Goal: Information Seeking & Learning: Learn about a topic

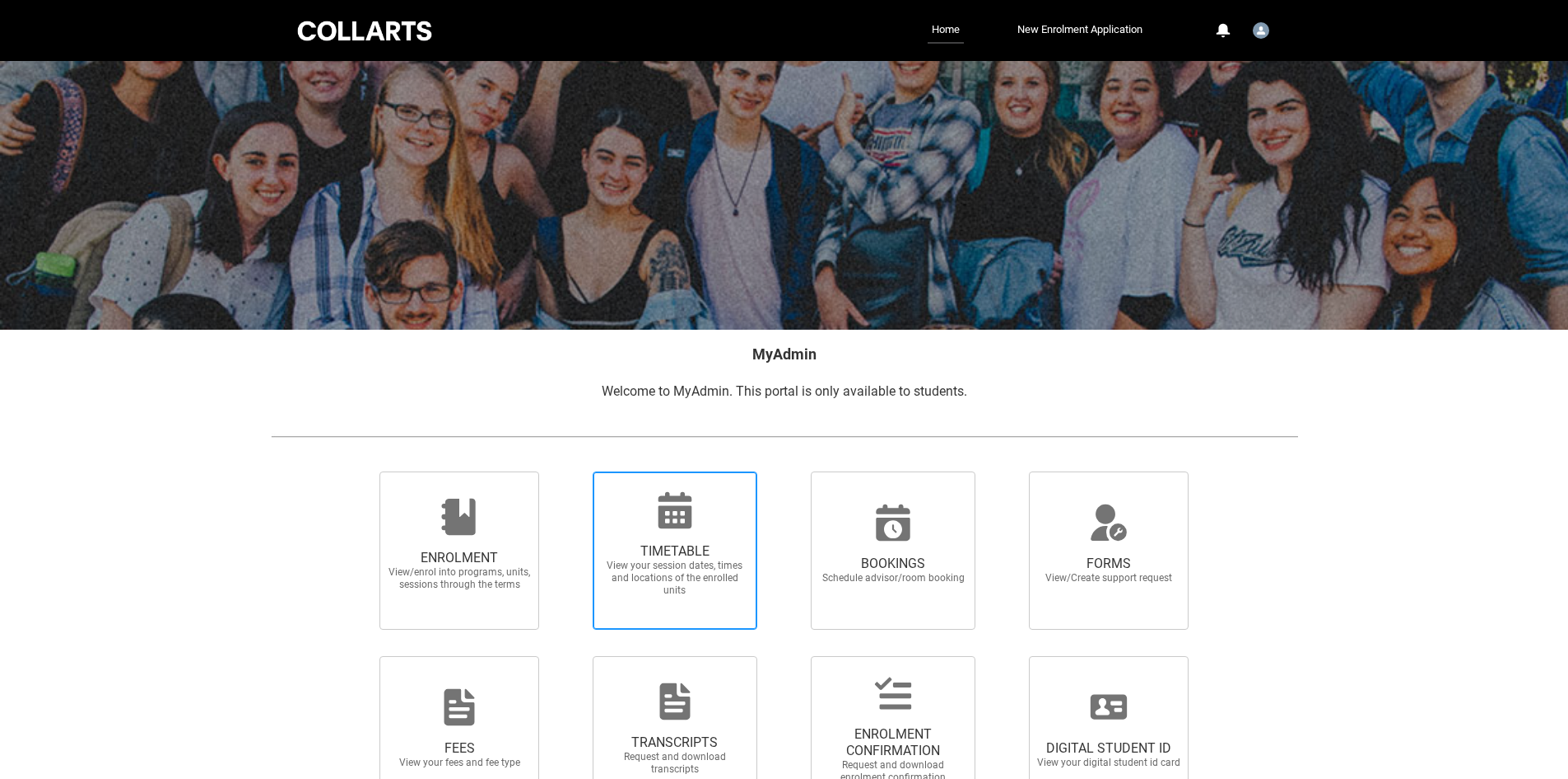
click at [653, 577] on span "View your session dates, times and locations of the enrolled units" at bounding box center [675, 577] width 145 height 37
click at [572, 471] on input "TIMETABLE View your session dates, times and locations of the enrolled units" at bounding box center [571, 470] width 1 height 1
radio input "true"
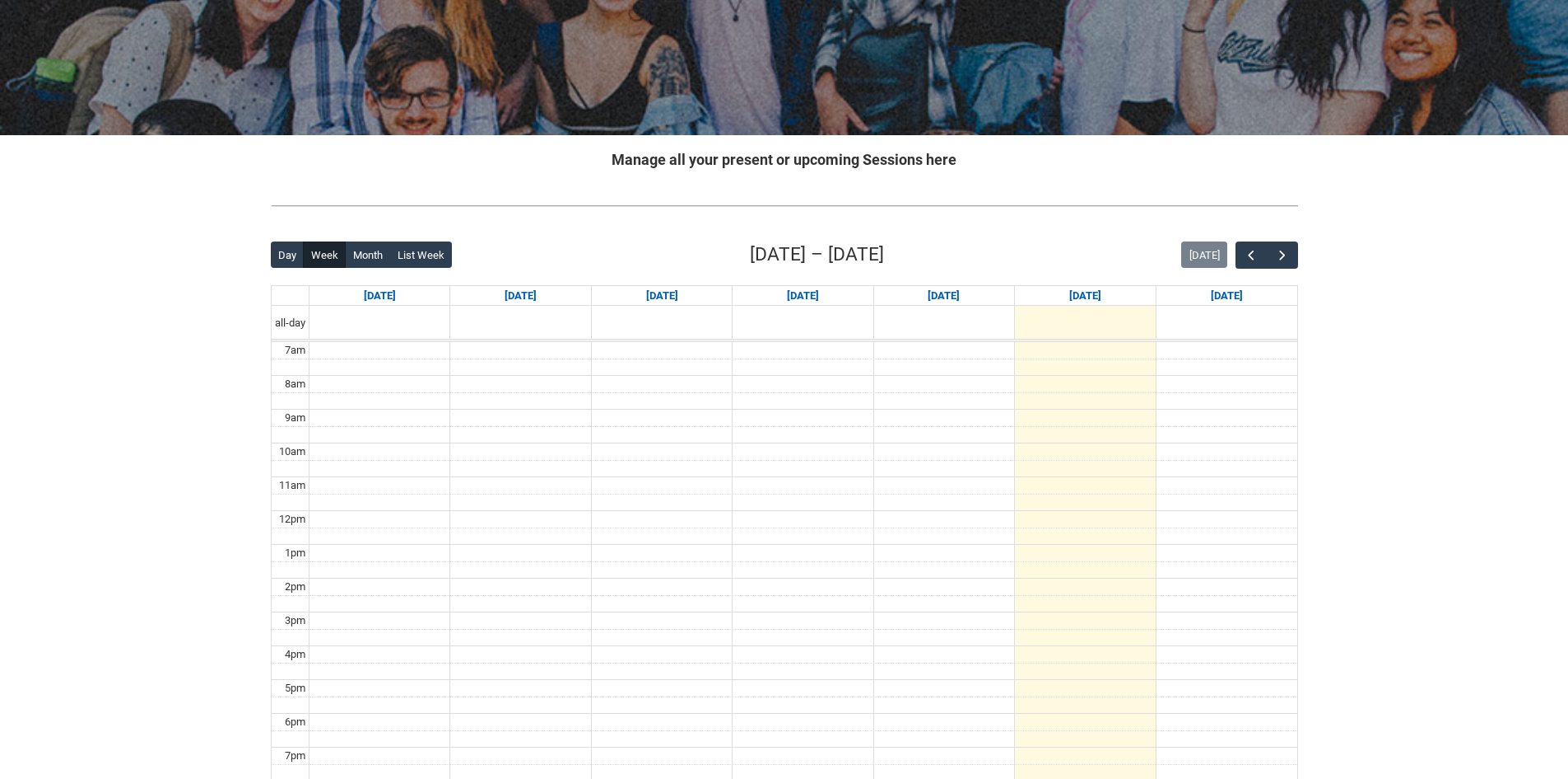
scroll to position [330, 0]
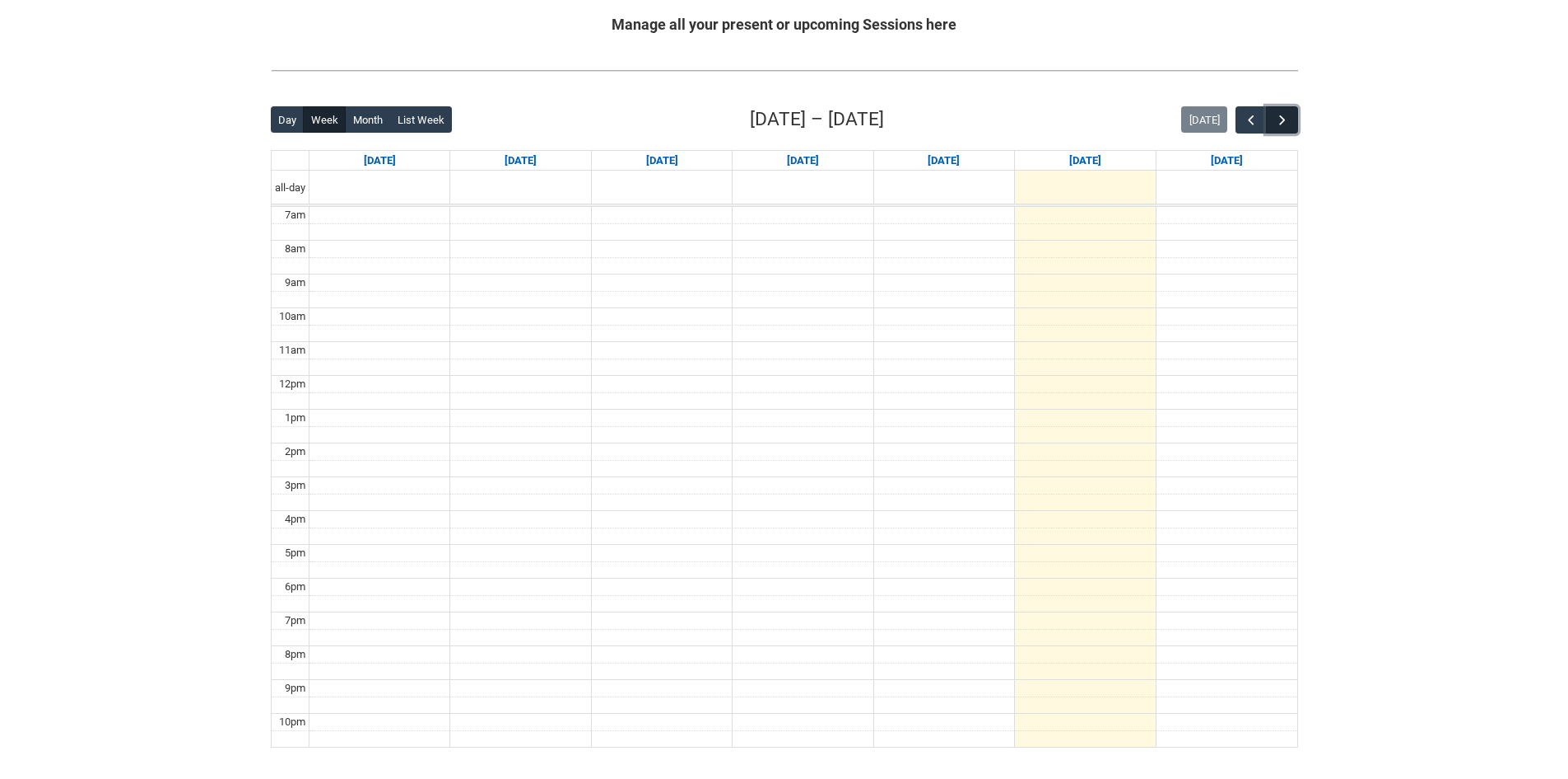
click at [1284, 126] on span "button" at bounding box center [1282, 120] width 17 height 17
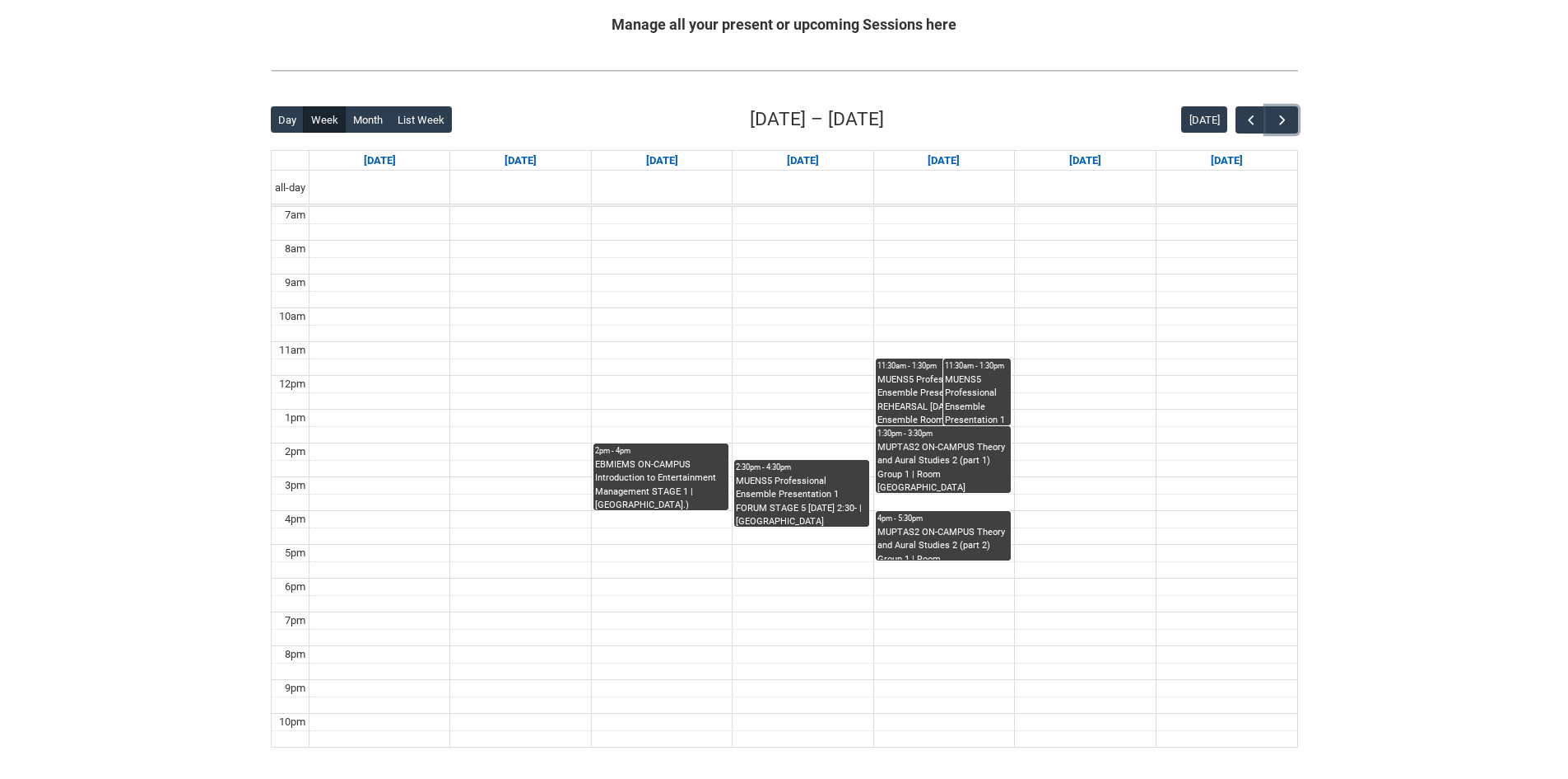
click at [660, 458] on div "EBMIEMS ON-CAMPUS Introduction to Entertainment Management STAGE 1 | [GEOGRAPHI…" at bounding box center [660, 484] width 132 height 52
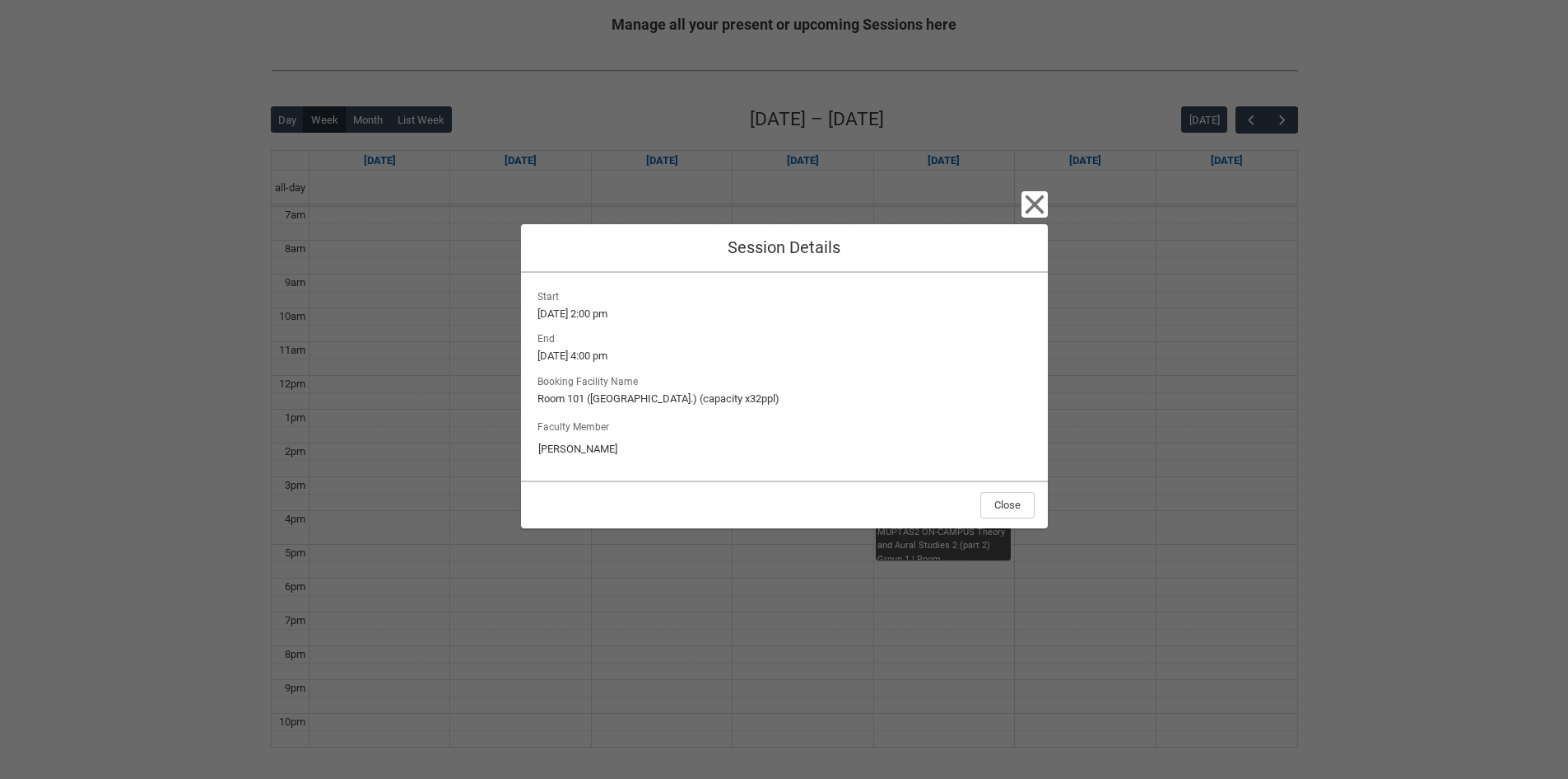
drag, startPoint x: 1045, startPoint y: 270, endPoint x: 1042, endPoint y: 247, distance: 23.2
click at [1043, 253] on div "Close Session Details Start [DATE] 2:00 pm End [DATE] 4:00 pm Booking Facility …" at bounding box center [784, 390] width 527 height 779
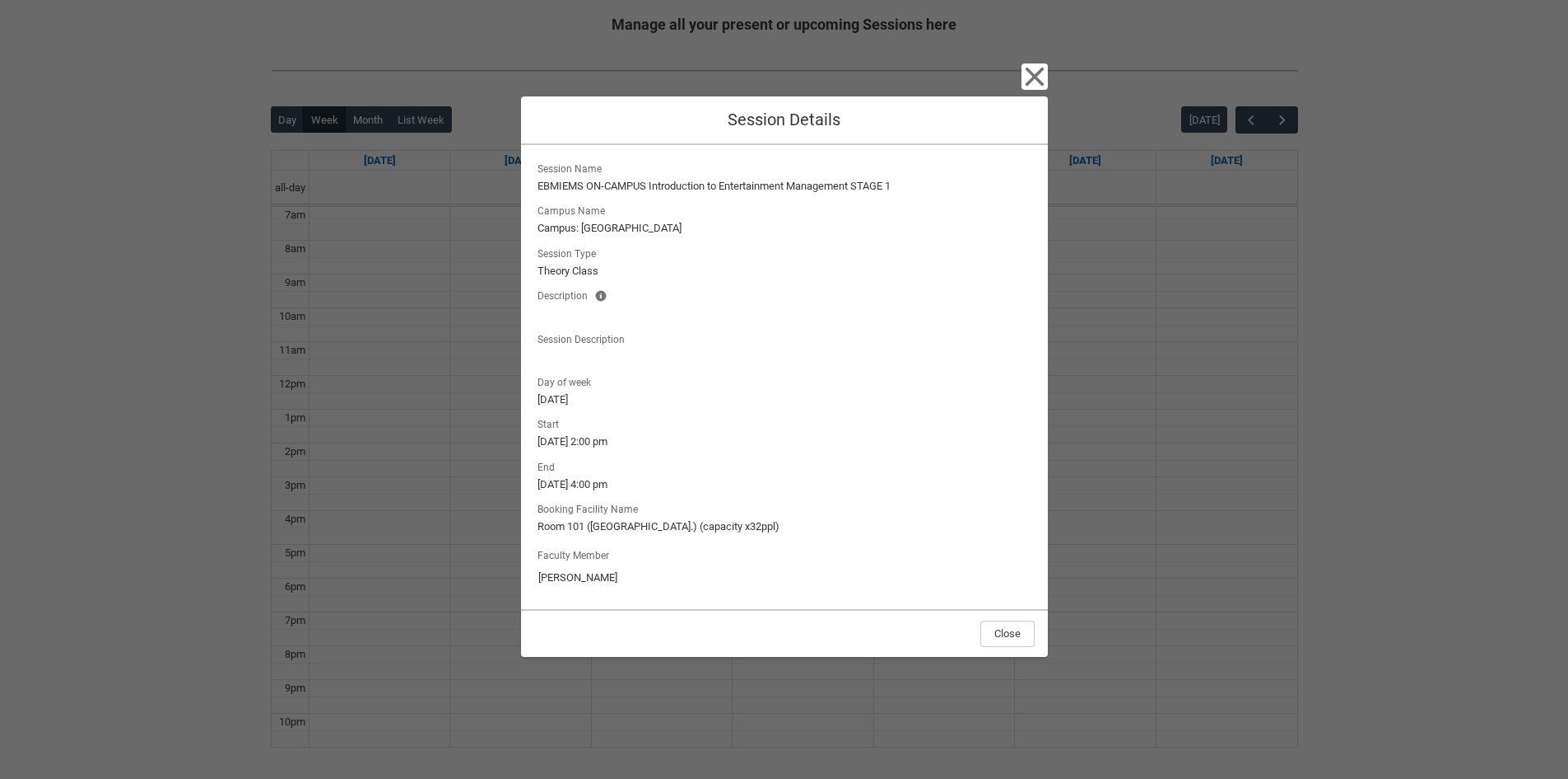
click at [948, 262] on lightning-formatted-text "Theory Class" at bounding box center [784, 270] width 494 height 17
click at [1029, 634] on button "Close" at bounding box center [1007, 633] width 55 height 27
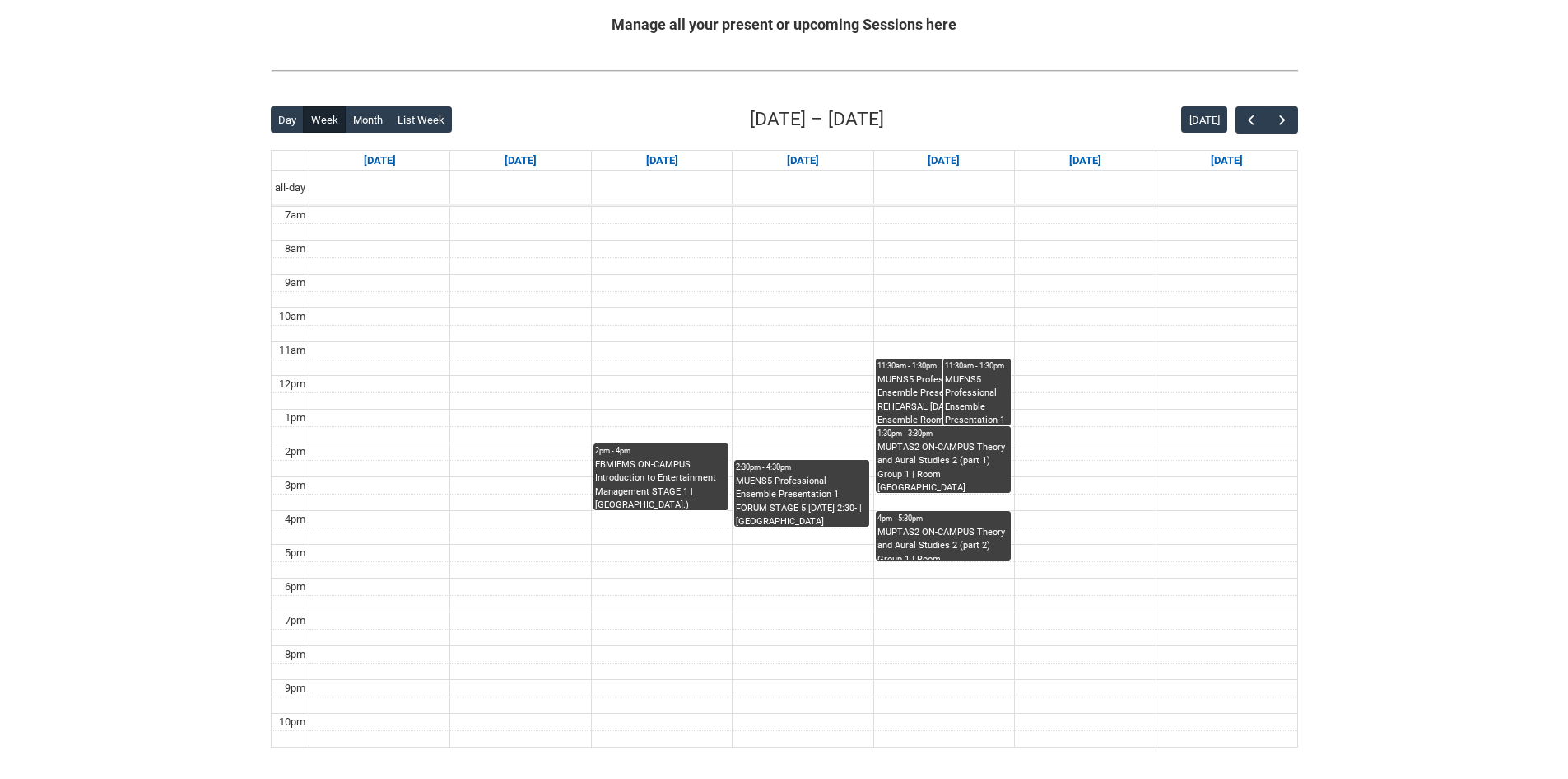
click at [960, 383] on div "MUENS5 Professional Ensemble Presentation 1 REHEARSAL [DATE] 11:30- | Ensemble …" at bounding box center [977, 399] width 65 height 52
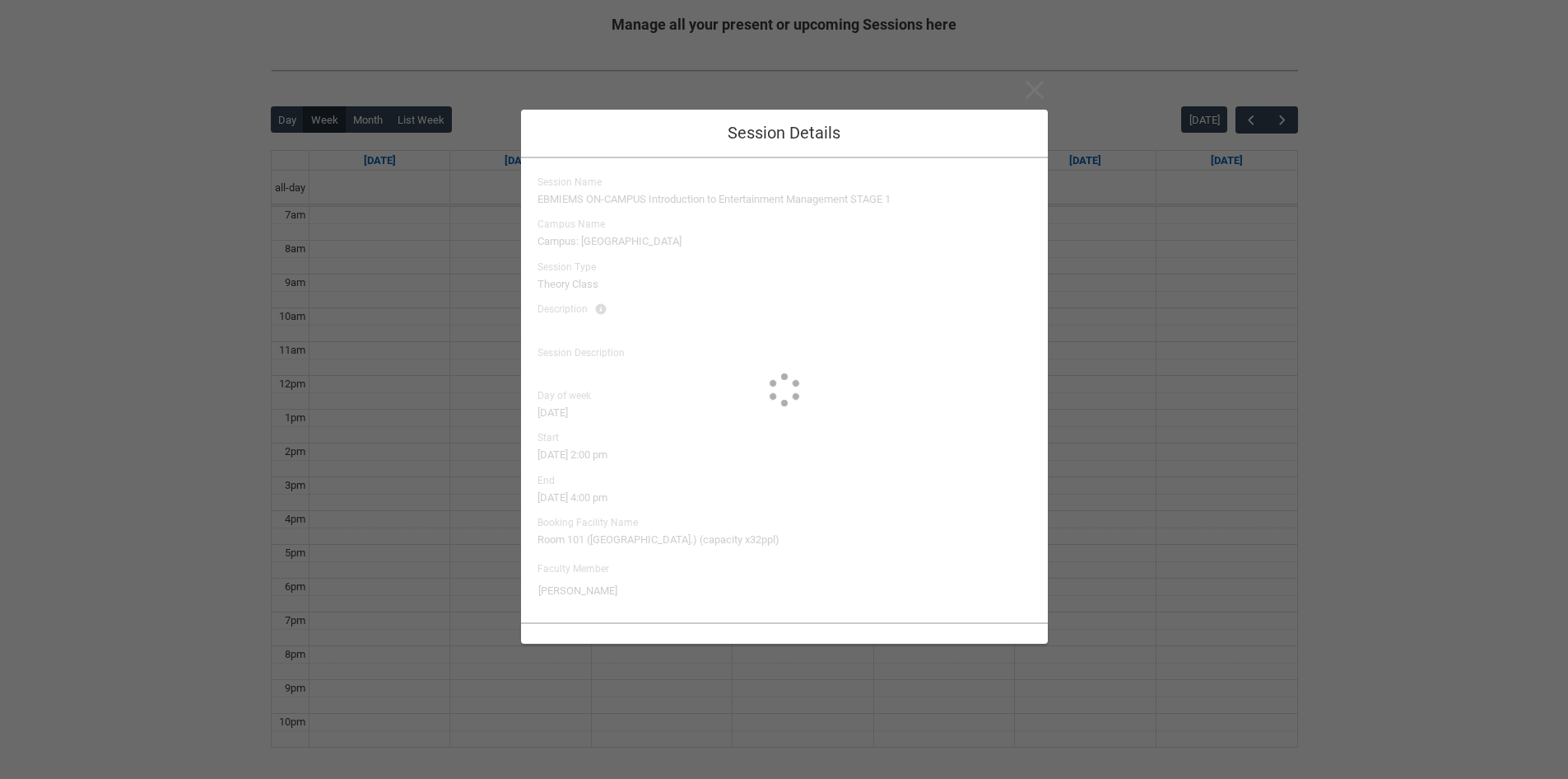
type input "[PERSON_NAME]"
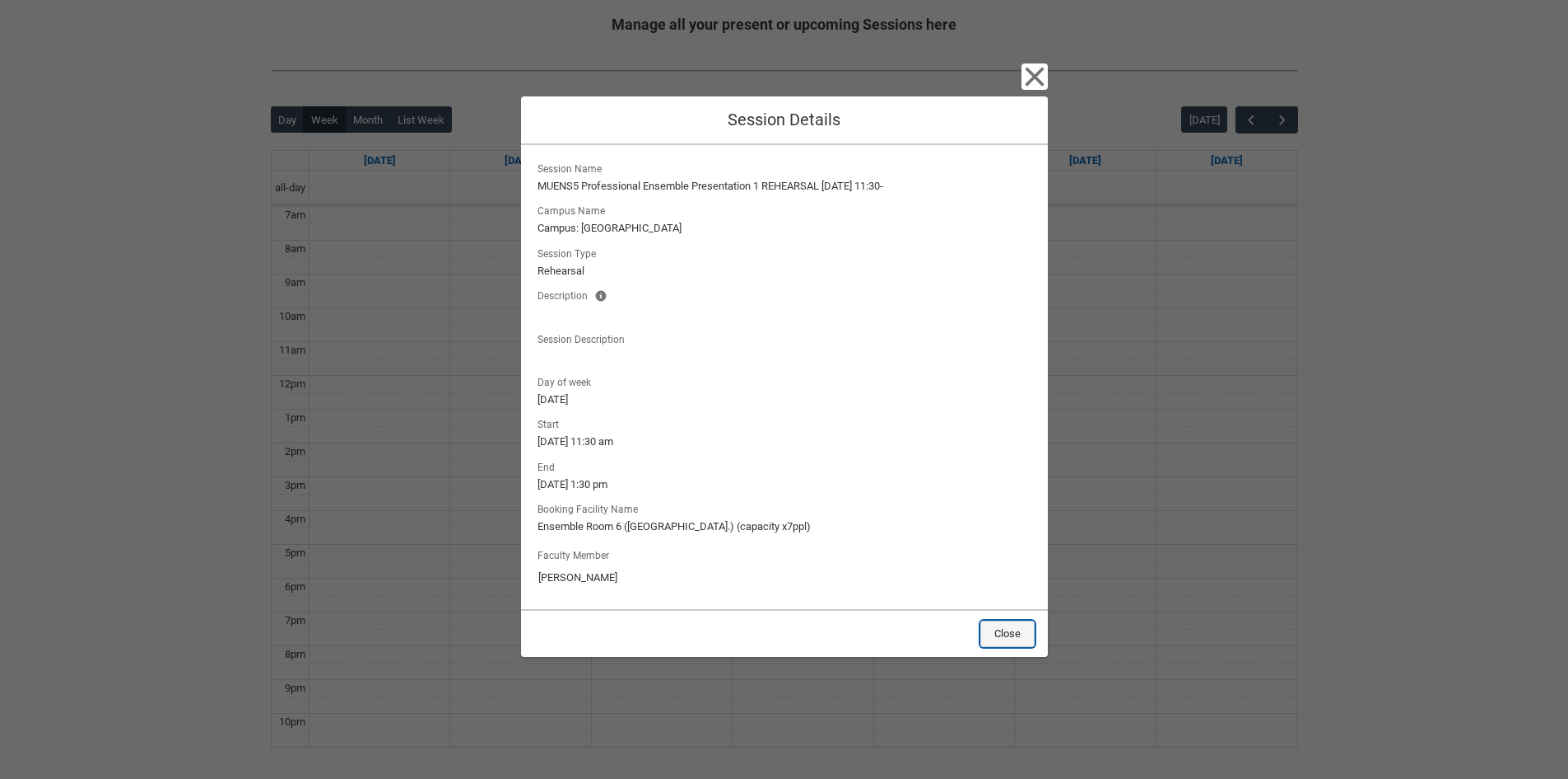
click at [1029, 636] on button "Close" at bounding box center [1007, 633] width 55 height 27
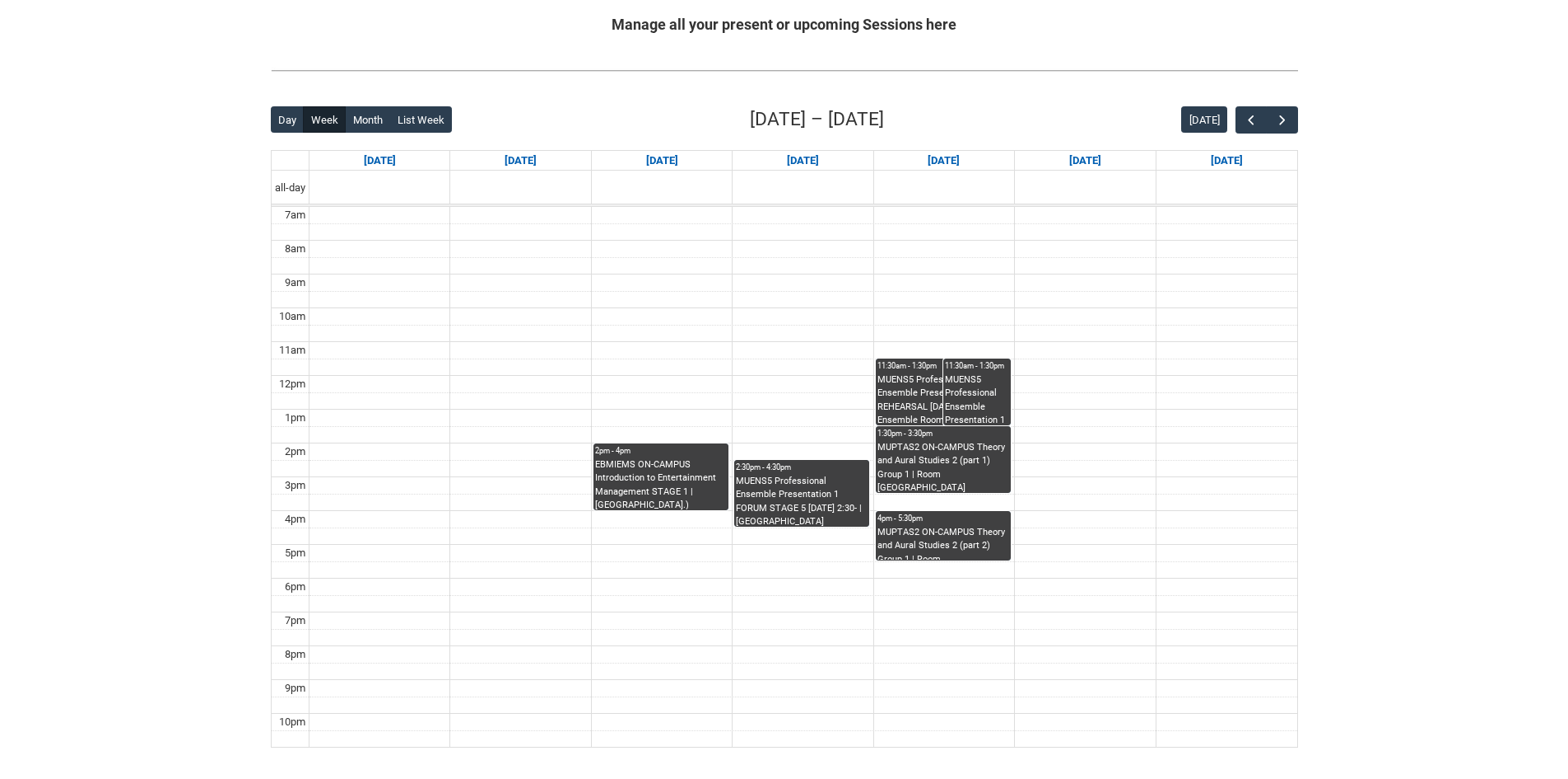
click at [997, 473] on div "MUPTAS2 ON-CAMPUS Theory and Aural Studies 2 (part 1) Group 1 | Room [GEOGRAPHI…" at bounding box center [943, 467] width 132 height 52
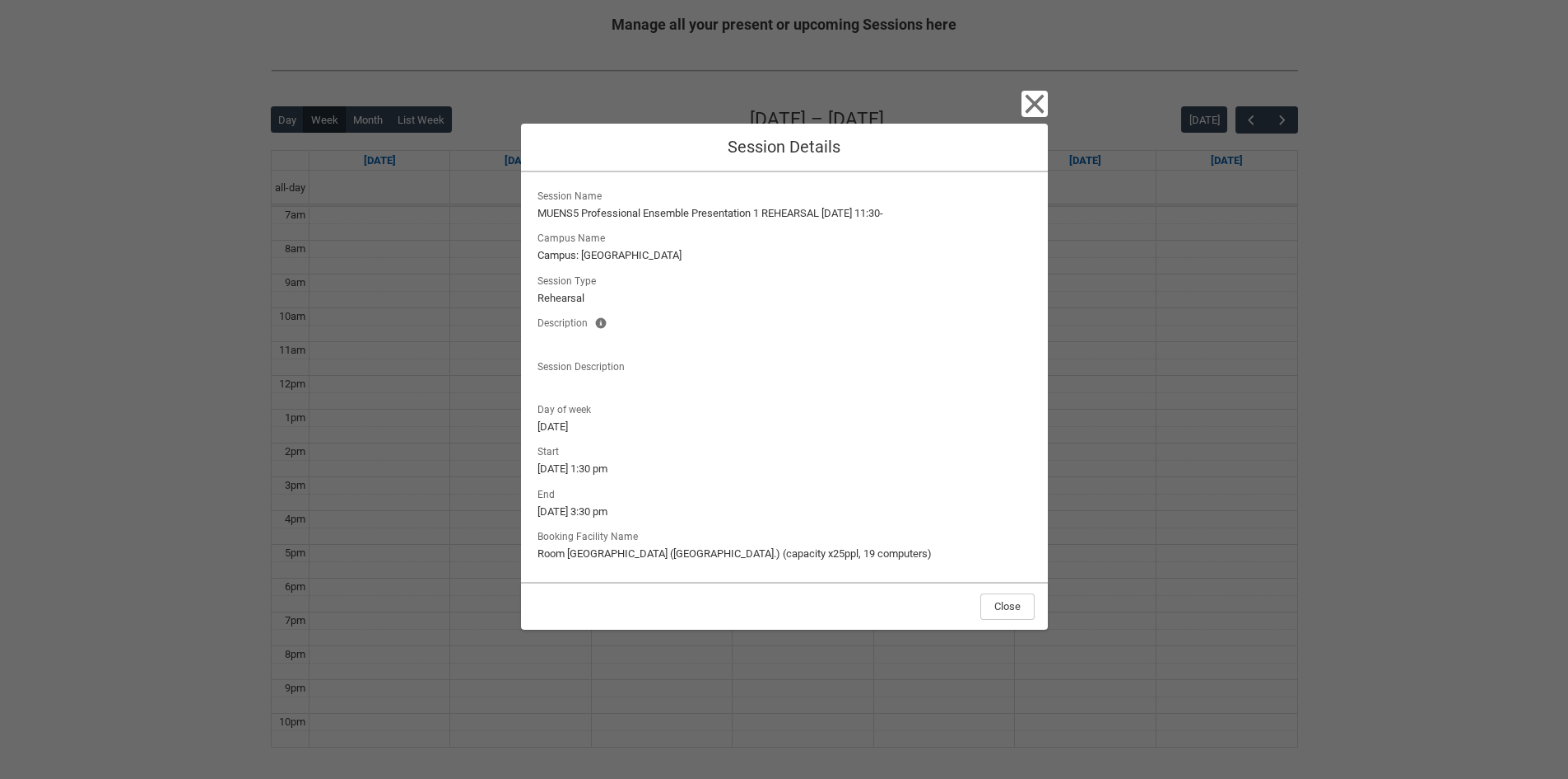
click at [1013, 626] on div "Close" at bounding box center [784, 605] width 527 height 48
click at [1009, 613] on button "Close" at bounding box center [1007, 606] width 55 height 27
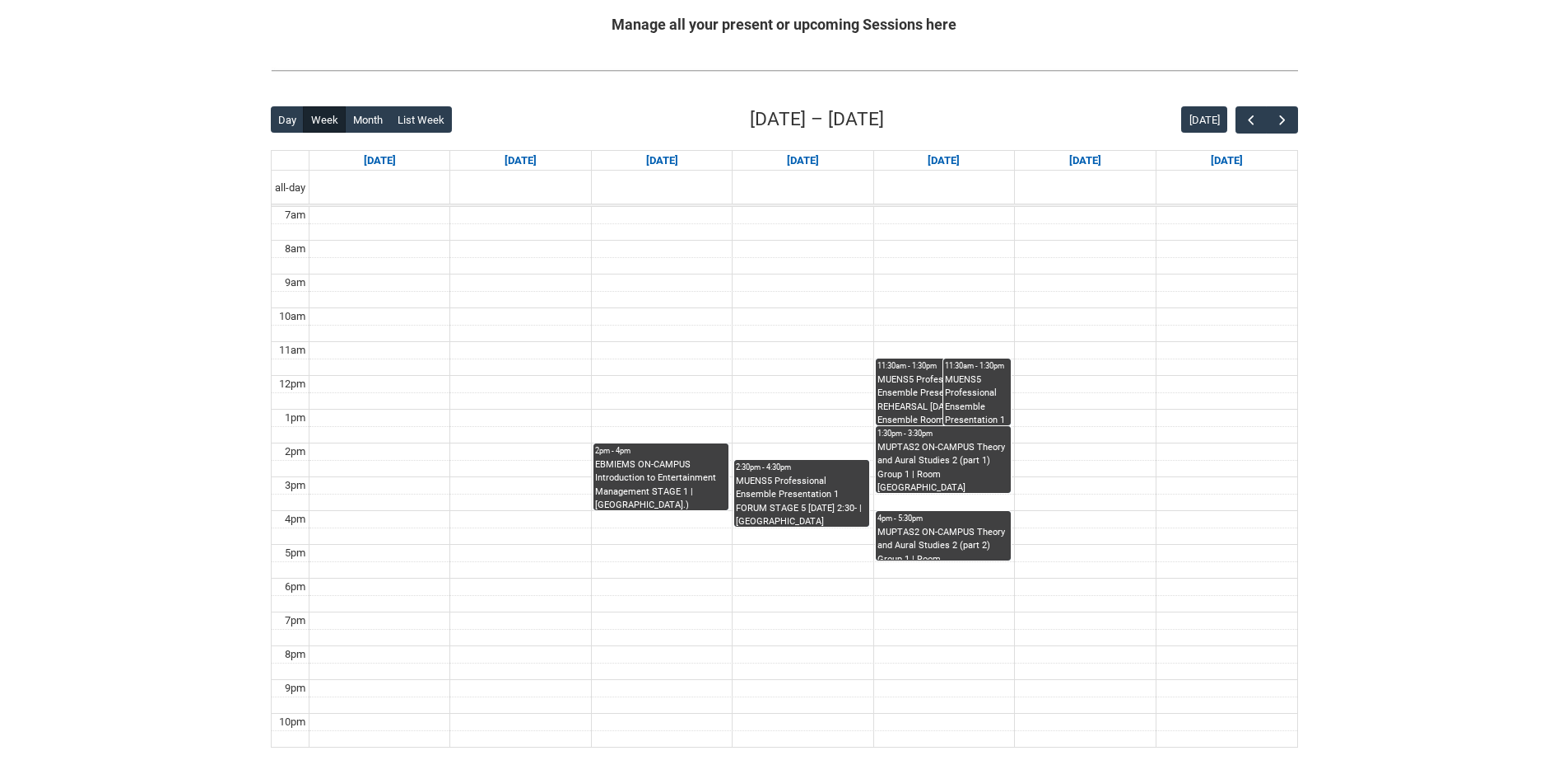
click at [1000, 479] on div "MUPTAS2 ON-CAMPUS Theory and Aural Studies 2 (part 1) Group 1 | Room [GEOGRAPHI…" at bounding box center [943, 467] width 132 height 52
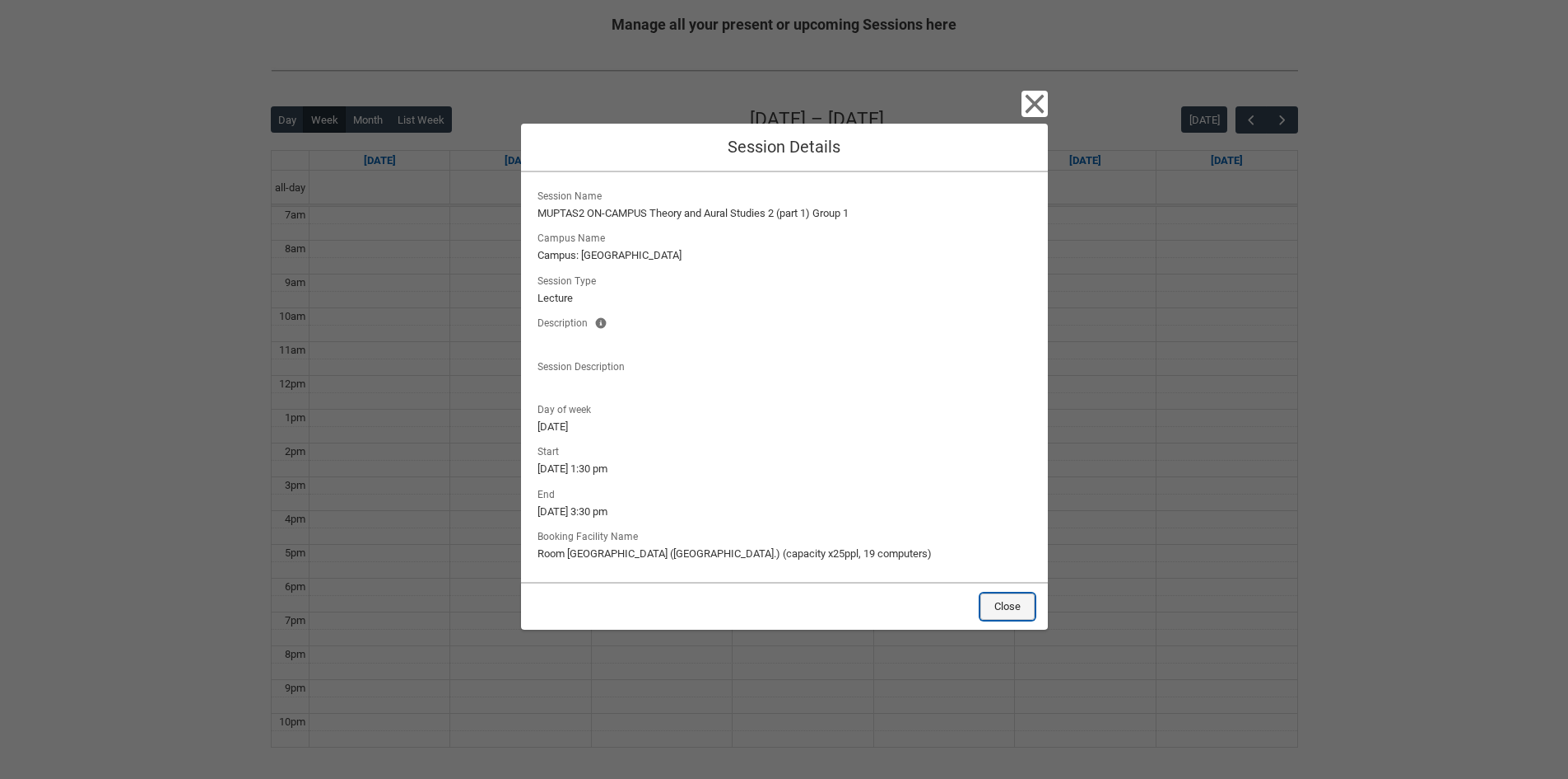
click at [1019, 615] on button "Close" at bounding box center [1007, 606] width 55 height 27
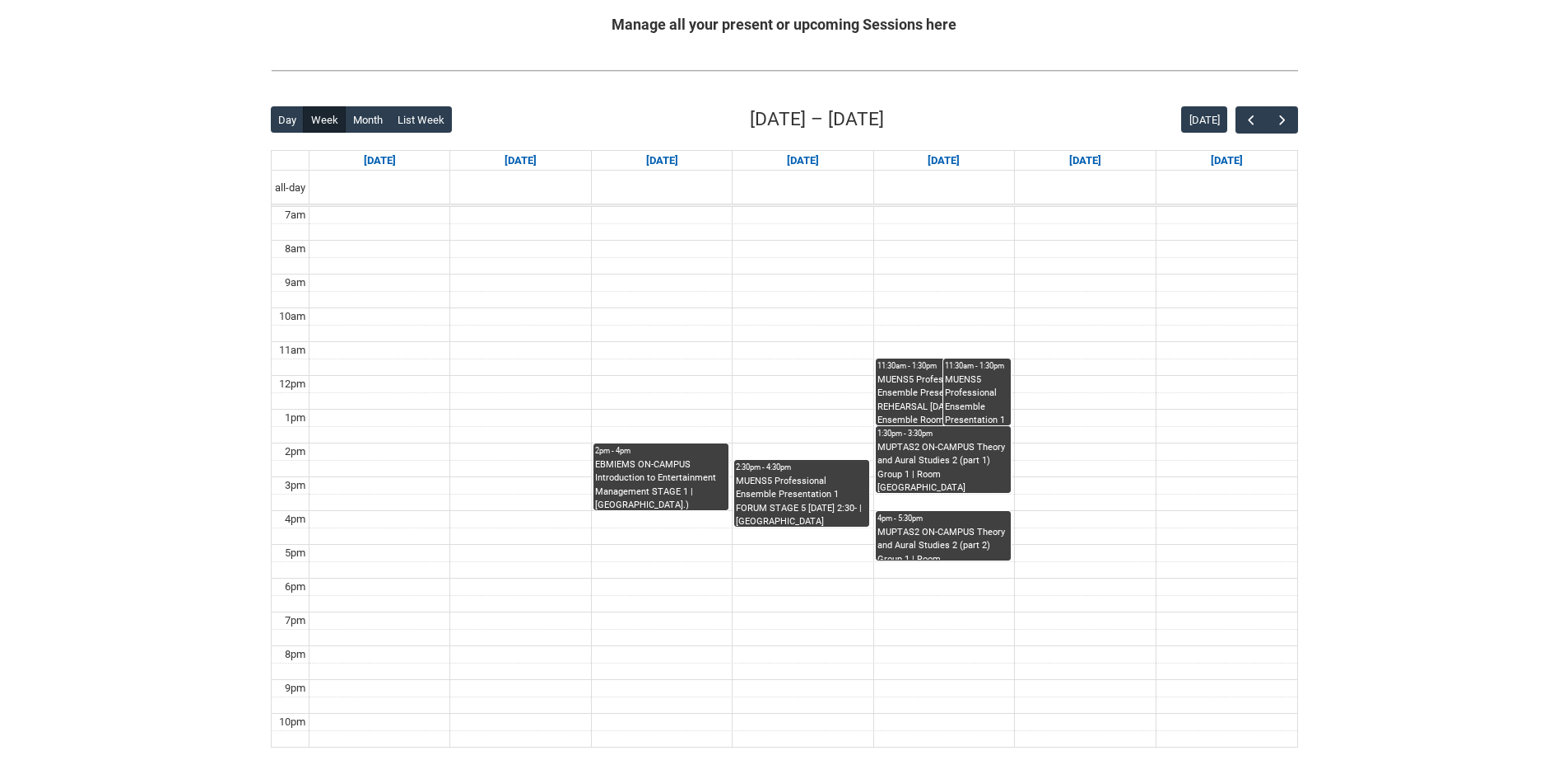
click at [971, 390] on div "Back Loading... This page should update in a few seconds... Day Week Month List…" at bounding box center [784, 426] width 1028 height 642
click at [954, 413] on div "MUENS5 Professional Ensemble Presentation 1 REHEARSAL [DATE] 11:30- | Ensemble …" at bounding box center [977, 399] width 65 height 52
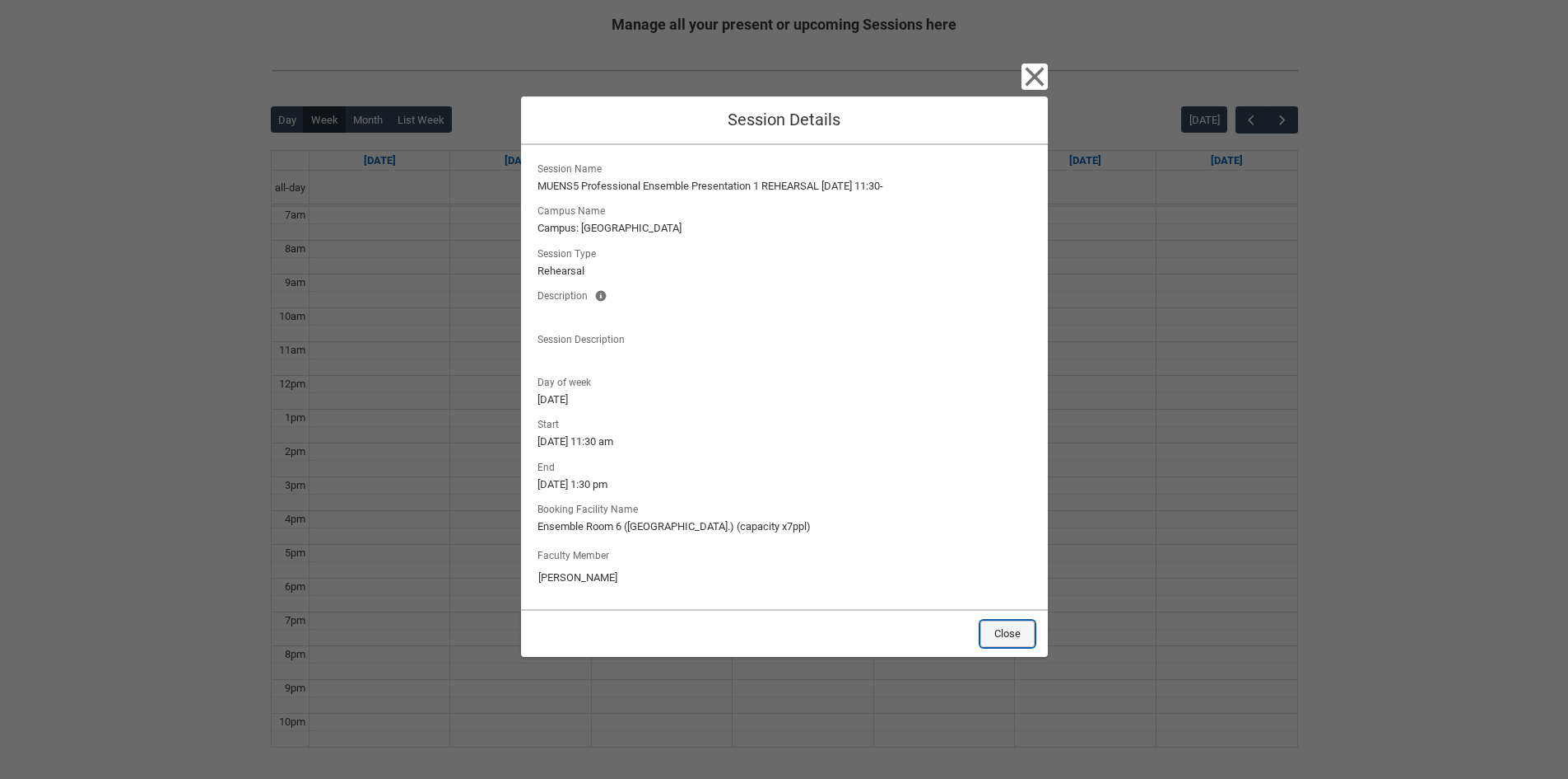
click at [1031, 629] on button "Close" at bounding box center [1007, 633] width 55 height 27
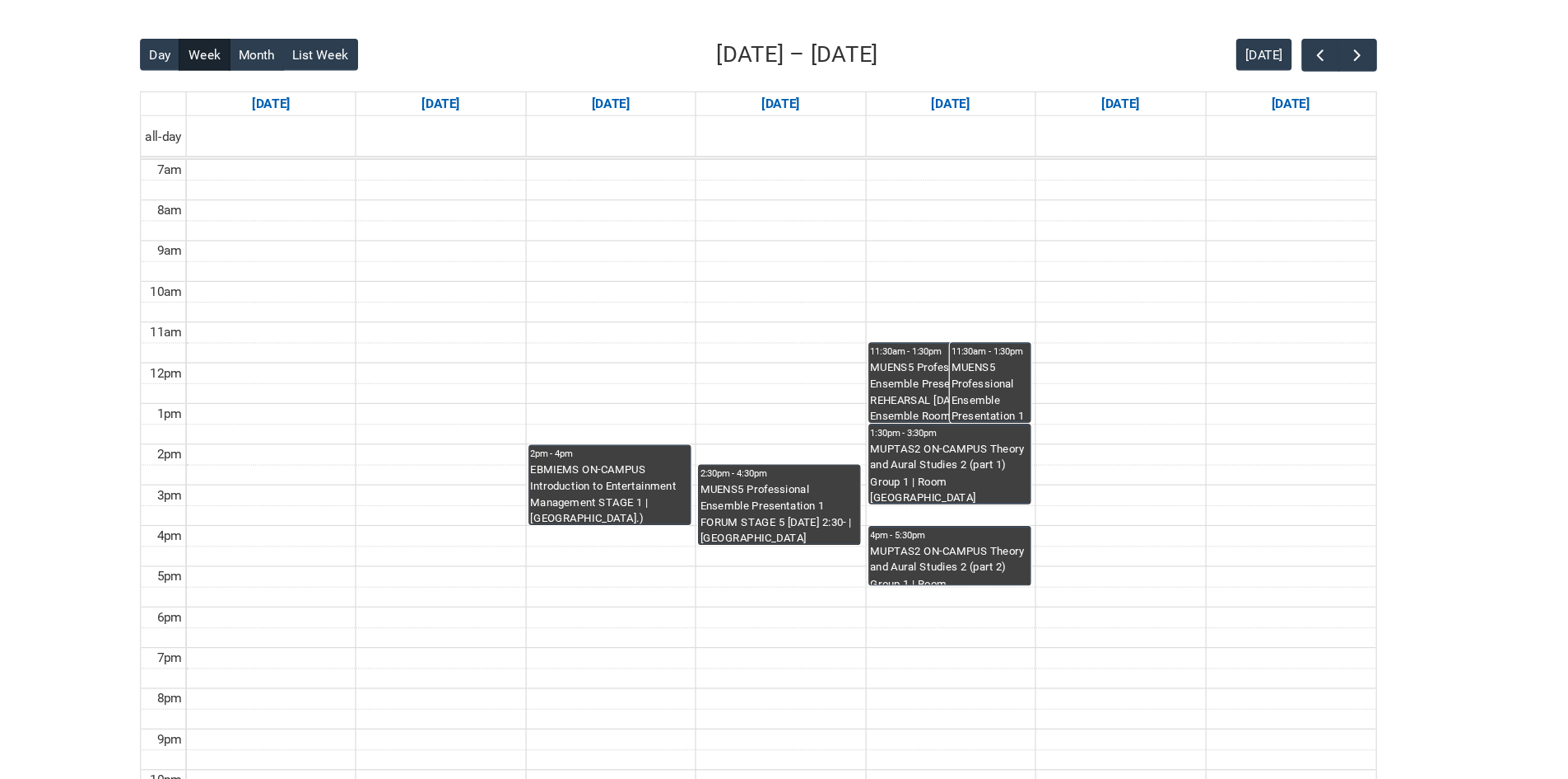
click at [913, 436] on div "1:30pm - 3:30pm" at bounding box center [943, 433] width 132 height 12
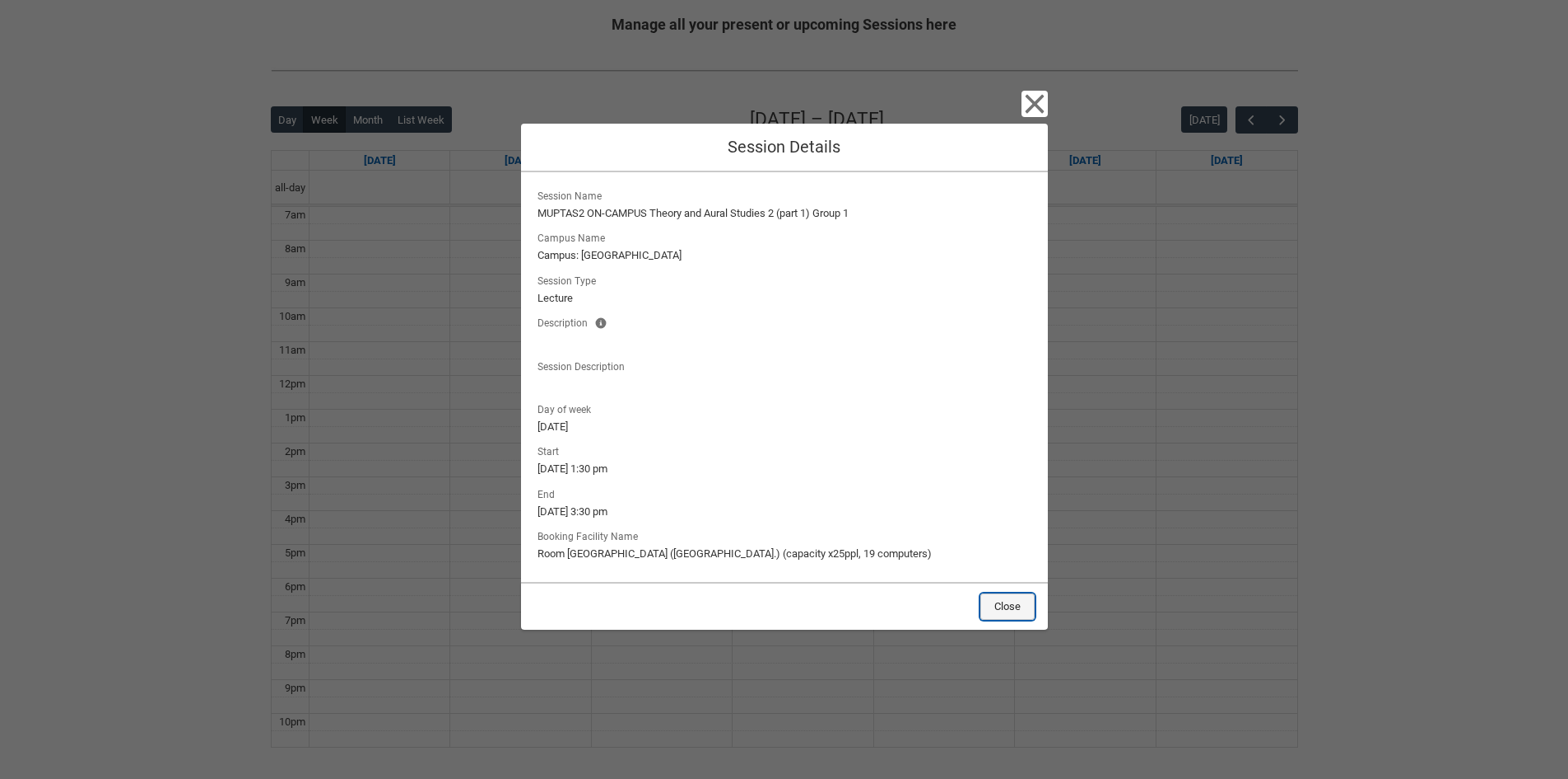
click at [1021, 596] on button "Close" at bounding box center [1007, 606] width 55 height 27
